Goal: Information Seeking & Learning: Learn about a topic

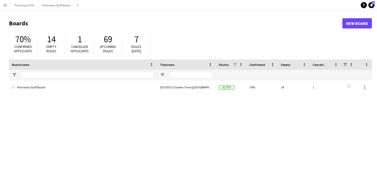
click at [6, 8] on button "Menu" at bounding box center [5, 5] width 10 height 10
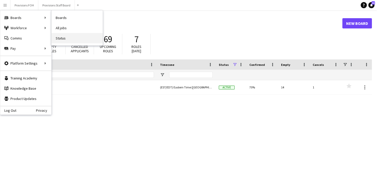
click at [65, 37] on link "Status" at bounding box center [77, 38] width 51 height 10
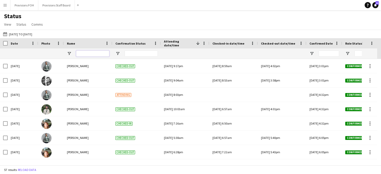
click at [88, 53] on input "Name Filter Input" at bounding box center [92, 53] width 33 height 6
click at [17, 34] on button "[DATE] to [DATE] [DATE] to [DATE]" at bounding box center [17, 34] width 31 height 6
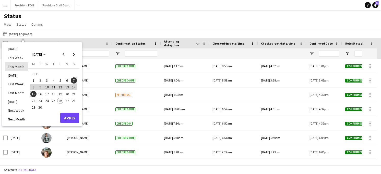
click at [17, 65] on li "This Month" at bounding box center [16, 66] width 23 height 9
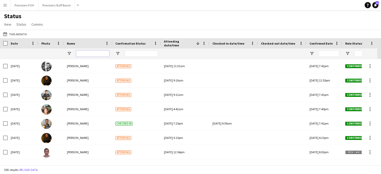
click at [85, 54] on input "Name Filter Input" at bounding box center [92, 53] width 33 height 6
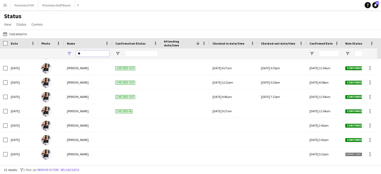
type input "*"
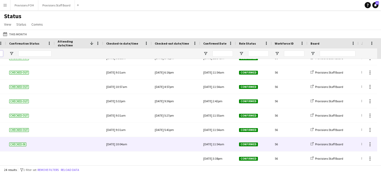
scroll to position [0, 106]
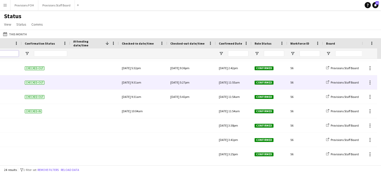
type input "****"
click at [90, 85] on div at bounding box center [94, 82] width 42 height 14
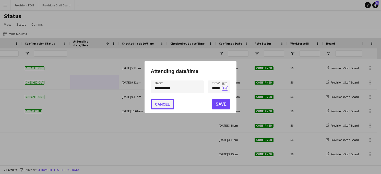
click at [166, 101] on button "Cancel" at bounding box center [163, 104] width 24 height 10
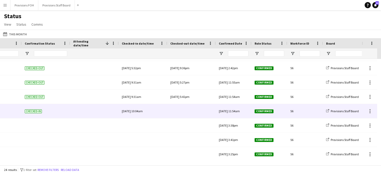
click at [139, 112] on div "Fri, 26 Sep 2025 10:04am" at bounding box center [143, 111] width 42 height 14
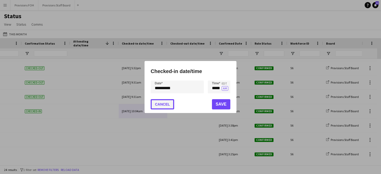
click at [166, 101] on button "Cancel" at bounding box center [163, 104] width 24 height 10
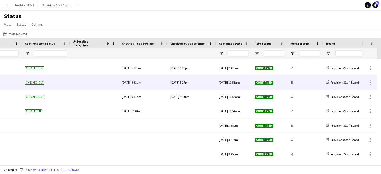
click at [183, 84] on div "Tue, 23 Sep 2025 5:27pm" at bounding box center [191, 82] width 42 height 14
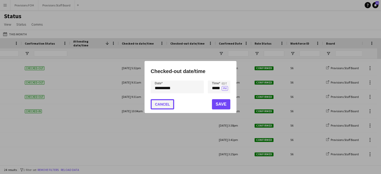
click at [164, 103] on button "Cancel" at bounding box center [163, 104] width 24 height 10
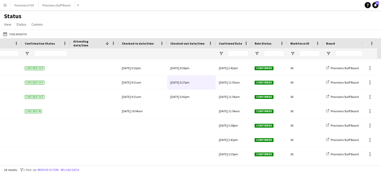
click at [132, 15] on div "Status View Views Default view New view Update view Delete view Edit name Custo…" at bounding box center [190, 20] width 381 height 17
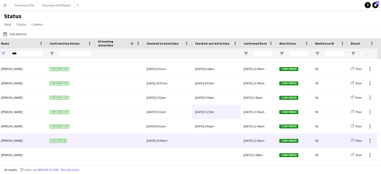
scroll to position [0, 0]
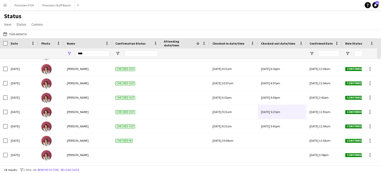
click at [98, 19] on div "Status View Views Default view New view Update view Delete view Edit name Custo…" at bounding box center [190, 20] width 381 height 17
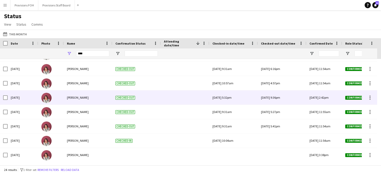
click at [46, 101] on img at bounding box center [46, 98] width 10 height 10
click at [75, 99] on span "[PERSON_NAME]" at bounding box center [78, 97] width 22 height 4
click at [70, 95] on div "[PERSON_NAME]" at bounding box center [88, 97] width 49 height 14
click at [45, 96] on img at bounding box center [46, 98] width 10 height 10
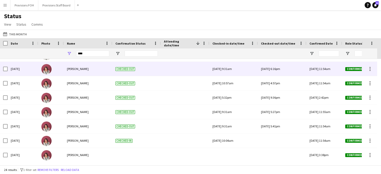
click at [84, 70] on span "[PERSON_NAME]" at bounding box center [78, 69] width 22 height 4
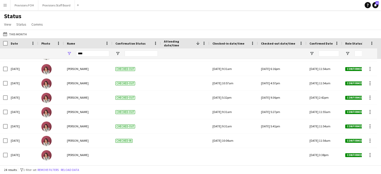
click at [5, 7] on app-icon "Menu" at bounding box center [5, 5] width 4 height 4
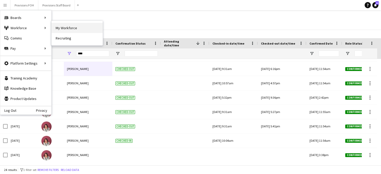
click at [74, 28] on link "My Workforce" at bounding box center [77, 28] width 51 height 10
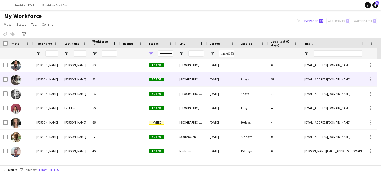
scroll to position [173, 0]
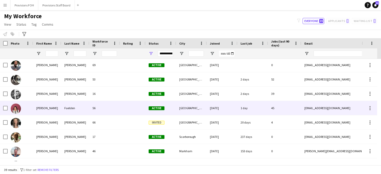
click at [51, 108] on div "[PERSON_NAME]" at bounding box center [47, 108] width 28 height 14
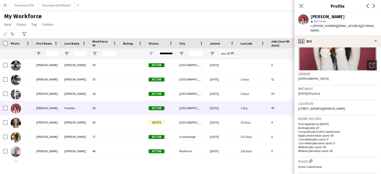
scroll to position [63, 0]
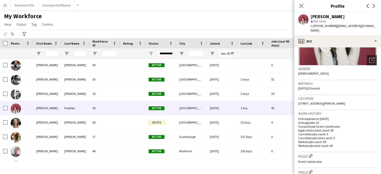
click at [314, 101] on span "250 John Garland Boulevard, Toronto, M9V 1N8" at bounding box center [321, 103] width 47 height 4
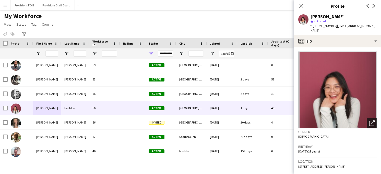
click at [369, 121] on div "Open photos pop-in" at bounding box center [372, 123] width 10 height 10
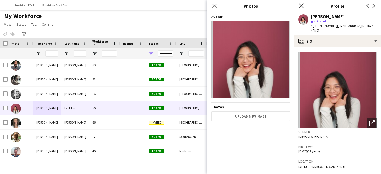
click at [302, 4] on icon "Close pop-in" at bounding box center [301, 5] width 5 height 5
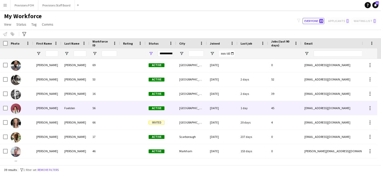
click at [11, 109] on img at bounding box center [16, 108] width 10 height 10
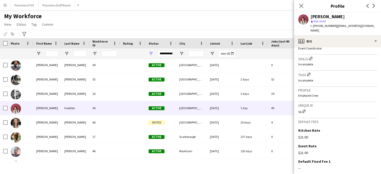
scroll to position [205, 0]
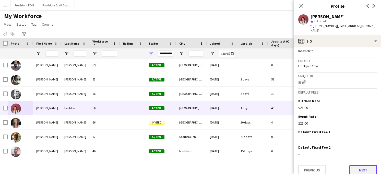
click at [360, 167] on button "Next" at bounding box center [364, 170] width 28 height 10
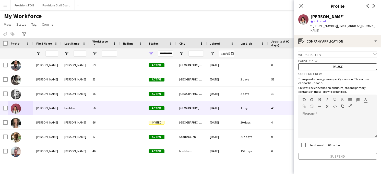
scroll to position [9, 0]
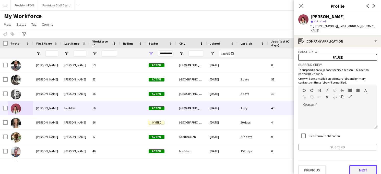
click at [360, 165] on button "Next" at bounding box center [364, 170] width 28 height 10
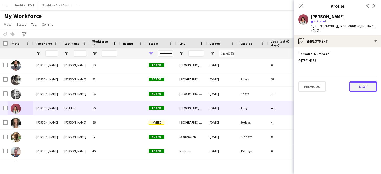
click at [361, 82] on button "Next" at bounding box center [364, 86] width 28 height 10
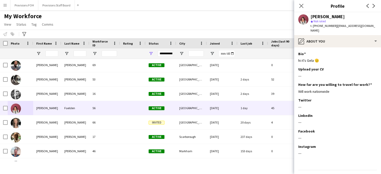
scroll to position [10, 0]
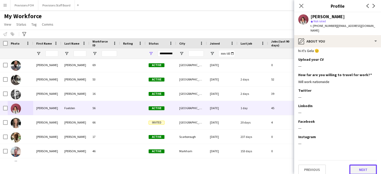
click at [364, 167] on button "Next" at bounding box center [364, 169] width 28 height 10
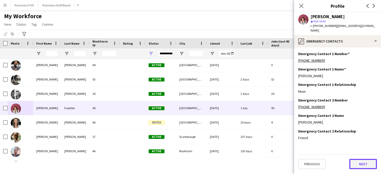
click at [359, 158] on button "Next" at bounding box center [364, 163] width 28 height 10
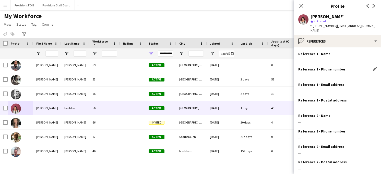
scroll to position [25, 0]
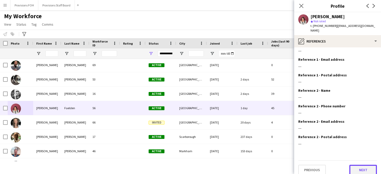
click at [357, 165] on button "Next" at bounding box center [364, 169] width 28 height 10
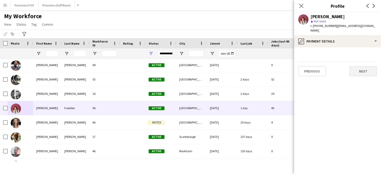
scroll to position [0, 0]
click at [360, 66] on button "Next" at bounding box center [364, 71] width 28 height 10
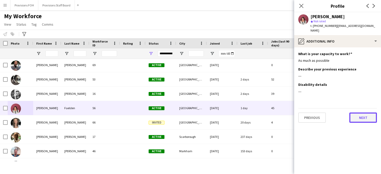
click at [359, 114] on button "Next" at bounding box center [364, 117] width 28 height 10
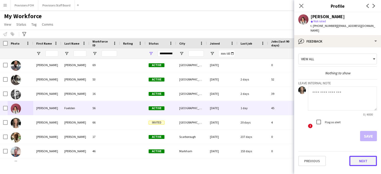
click at [363, 155] on button "Next" at bounding box center [364, 160] width 28 height 10
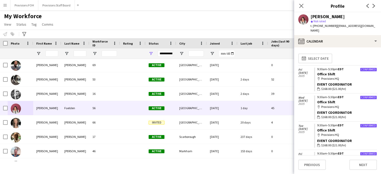
scroll to position [26, 0]
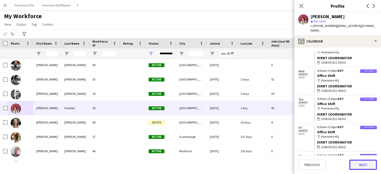
click at [364, 164] on button "Next" at bounding box center [364, 164] width 28 height 10
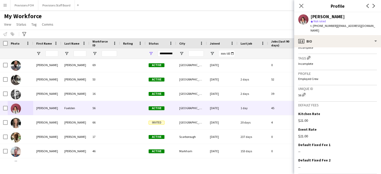
scroll to position [205, 0]
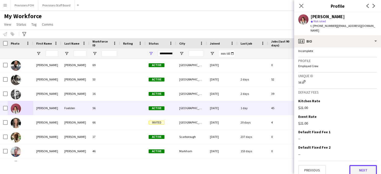
click at [360, 165] on button "Next" at bounding box center [364, 170] width 28 height 10
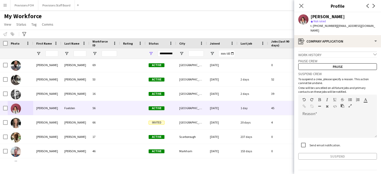
scroll to position [9, 0]
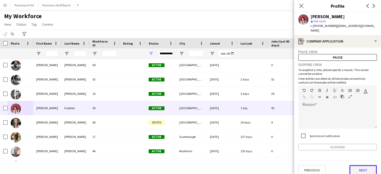
click at [356, 166] on button "Next" at bounding box center [364, 170] width 28 height 10
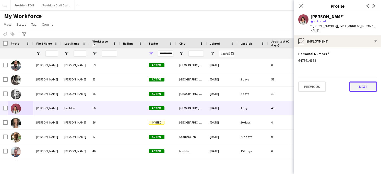
click at [358, 81] on button "Next" at bounding box center [364, 86] width 28 height 10
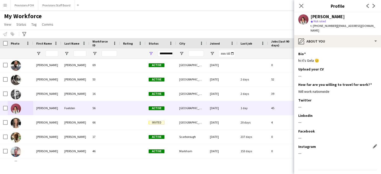
scroll to position [10, 0]
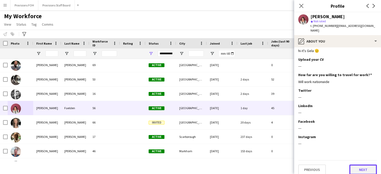
click at [357, 164] on button "Next" at bounding box center [364, 169] width 28 height 10
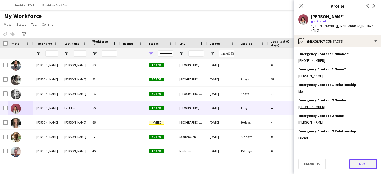
click at [361, 161] on button "Next" at bounding box center [364, 163] width 28 height 10
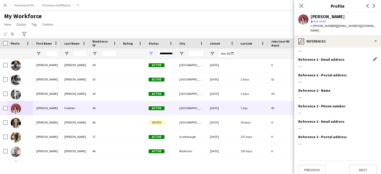
scroll to position [25, 0]
click at [356, 168] on button "Next" at bounding box center [364, 170] width 28 height 10
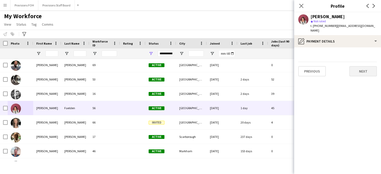
scroll to position [0, 0]
click at [359, 71] on button "Next" at bounding box center [364, 71] width 28 height 10
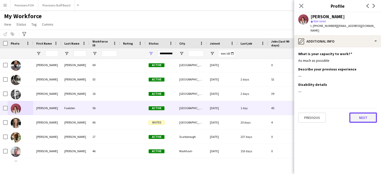
click at [356, 115] on button "Next" at bounding box center [364, 117] width 28 height 10
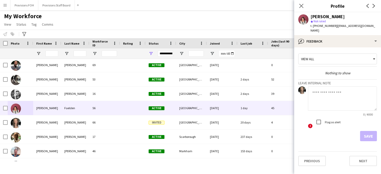
click at [361, 161] on app-crew-profile-feedback-tab "View all Nothing to show Leave internal note 0 / 4000 ! Flag as alert Save Prev…" at bounding box center [337, 110] width 87 height 126
click at [360, 157] on button "Next" at bounding box center [364, 160] width 28 height 10
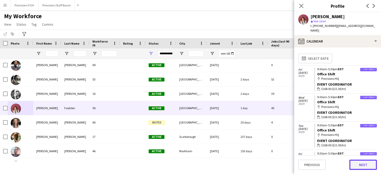
click at [361, 162] on button "Next" at bounding box center [364, 164] width 28 height 10
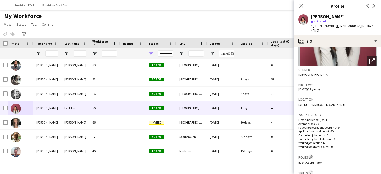
scroll to position [63, 0]
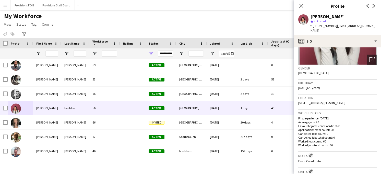
click at [315, 101] on span "250 John Garland Boulevard, Toronto, M9V 1N8" at bounding box center [321, 103] width 47 height 4
click at [342, 101] on span "250 John Garland Boulevard, Toronto, M9V 1N8" at bounding box center [321, 103] width 47 height 4
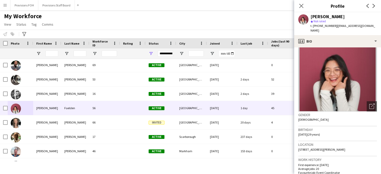
scroll to position [14, 0]
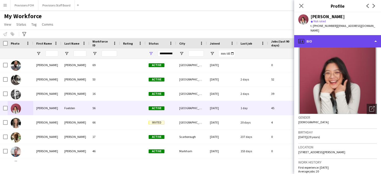
click at [313, 37] on div "profile Bio" at bounding box center [337, 41] width 87 height 12
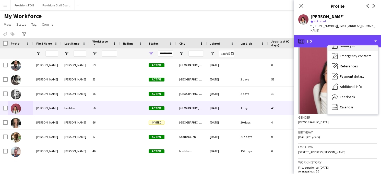
scroll to position [0, 0]
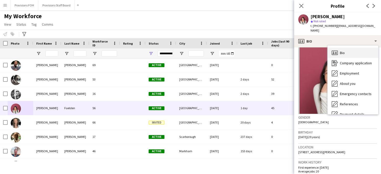
click at [340, 48] on div "Bio Bio" at bounding box center [353, 53] width 51 height 10
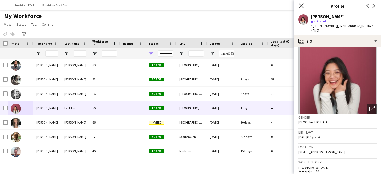
click at [299, 7] on icon "Close pop-in" at bounding box center [301, 5] width 5 height 5
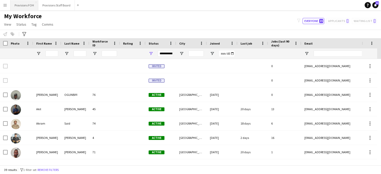
click at [22, 8] on button "Provisions FOH Close" at bounding box center [24, 5] width 28 height 10
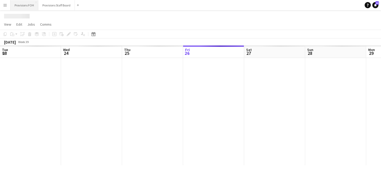
scroll to position [0, 122]
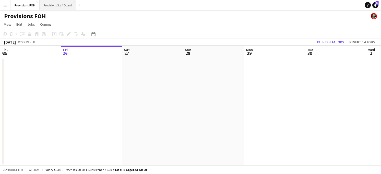
click at [54, 8] on button "Provisions Staff Board Close" at bounding box center [58, 5] width 37 height 10
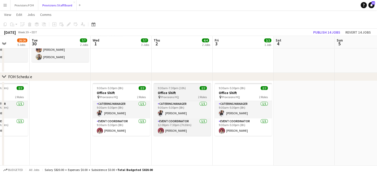
scroll to position [0, 215]
